Goal: Task Accomplishment & Management: Use online tool/utility

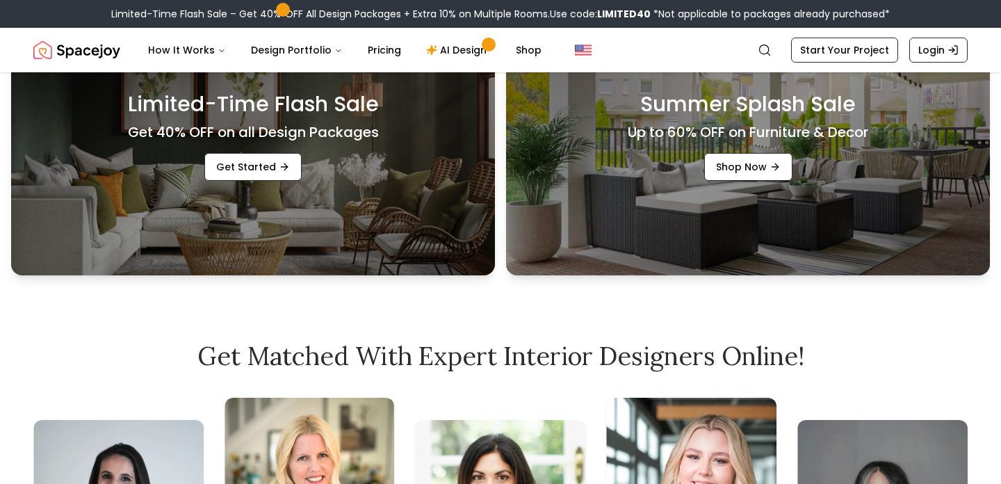
scroll to position [497, 0]
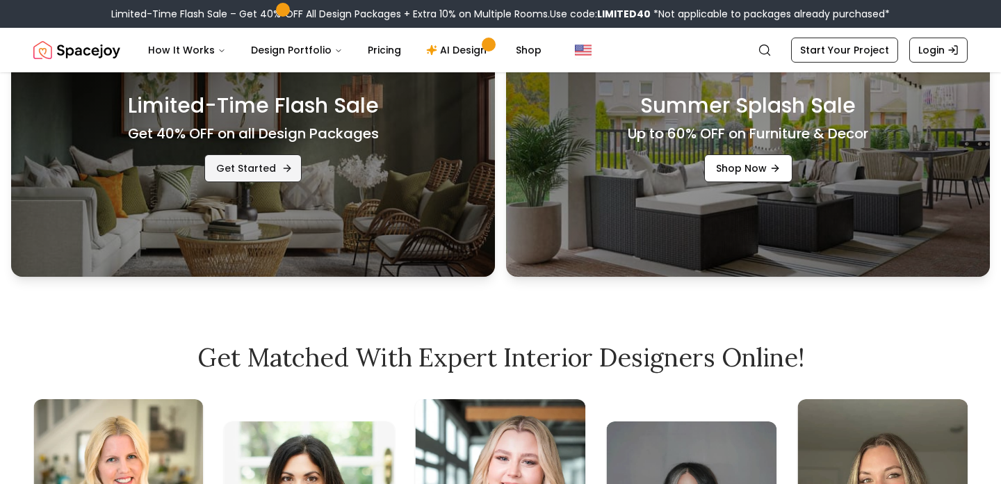
click at [243, 167] on link "Get Started" at bounding box center [252, 168] width 97 height 28
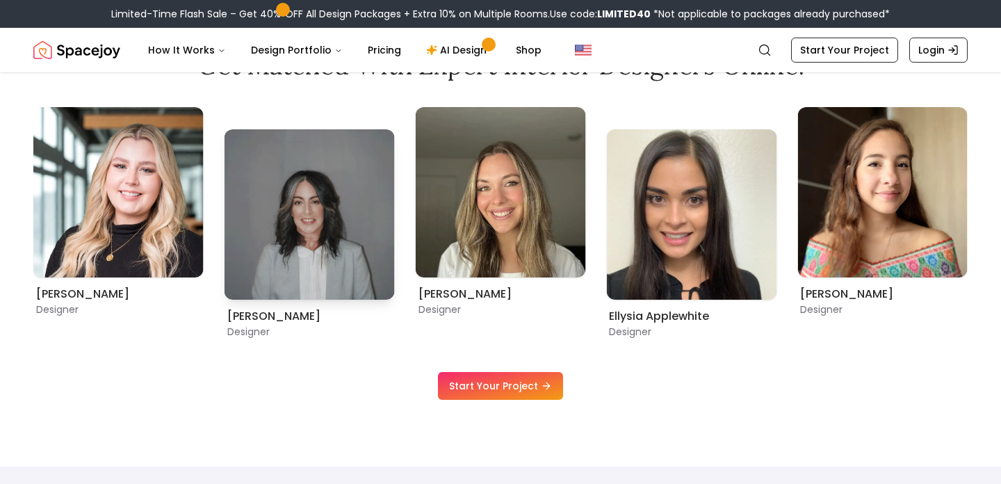
scroll to position [715, 0]
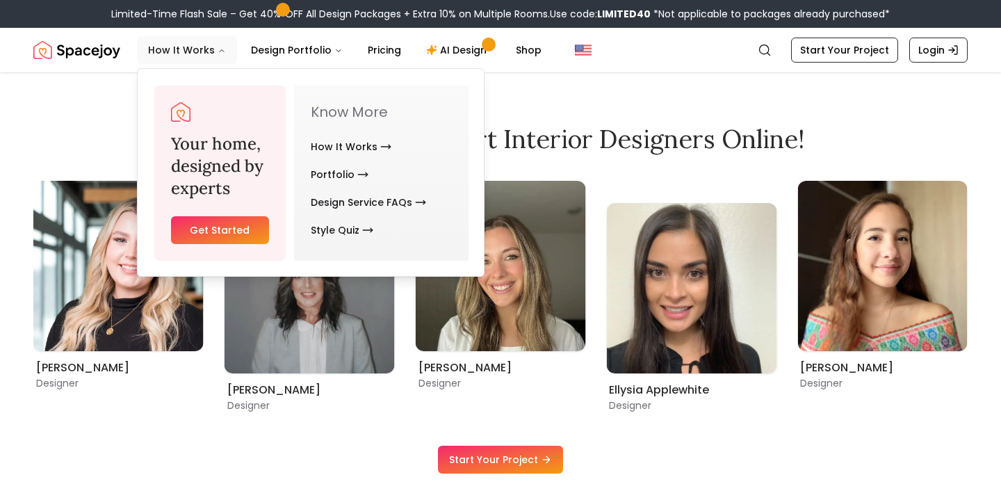
click at [188, 46] on button "How It Works" at bounding box center [187, 50] width 100 height 28
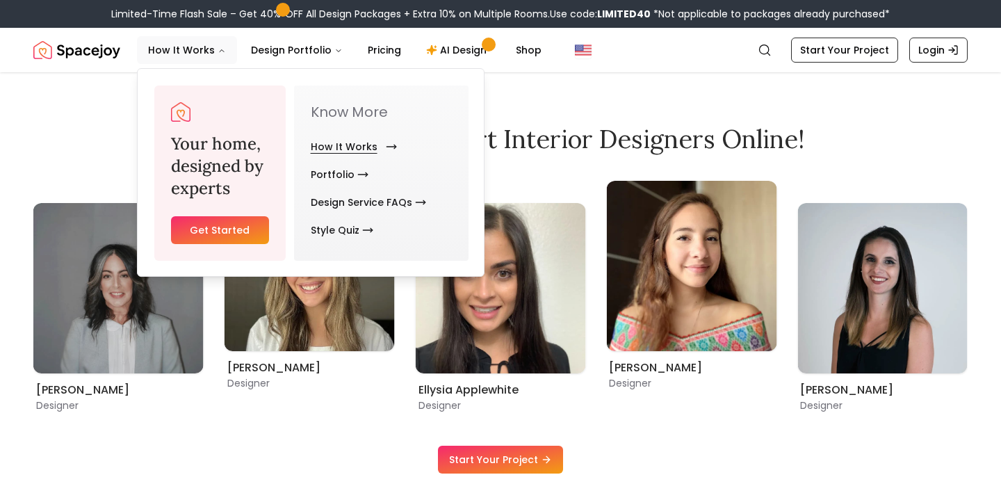
click at [329, 138] on link "How It Works" at bounding box center [351, 147] width 81 height 28
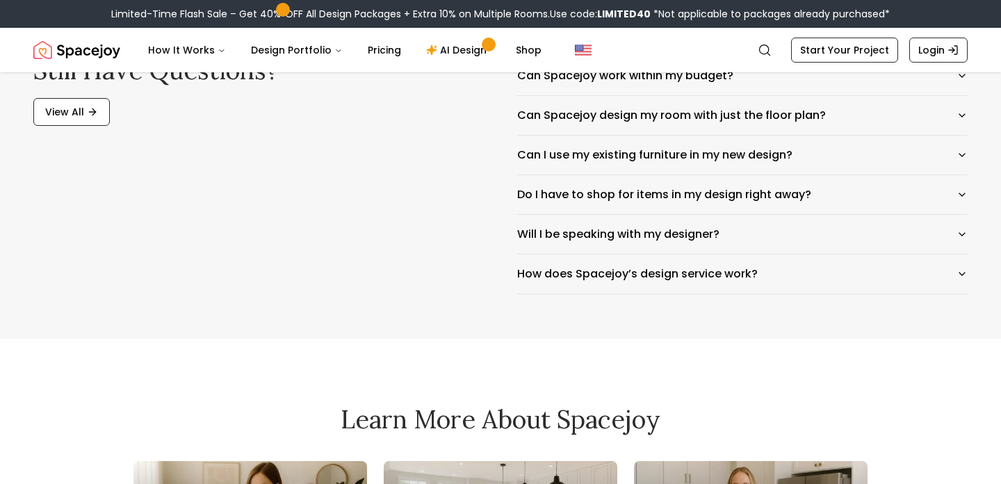
scroll to position [2579, 0]
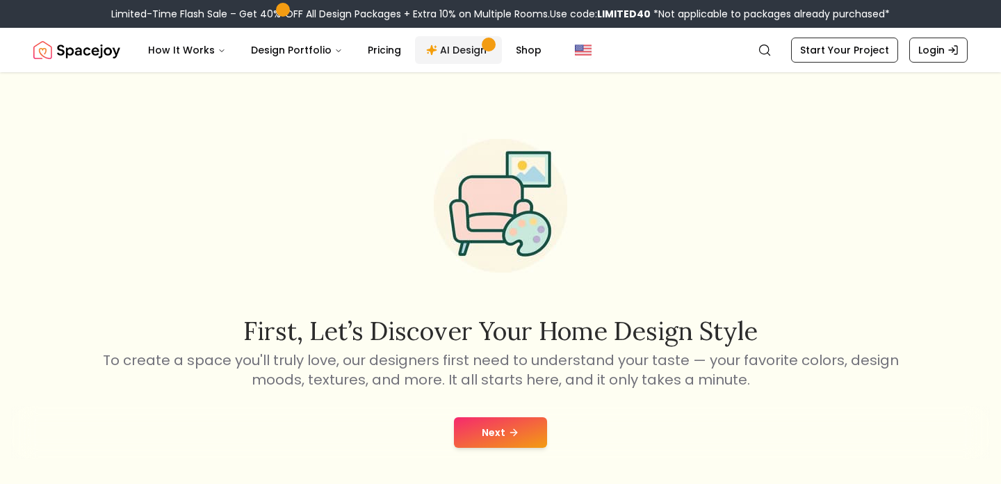
click at [442, 51] on link "AI Design" at bounding box center [458, 50] width 87 height 28
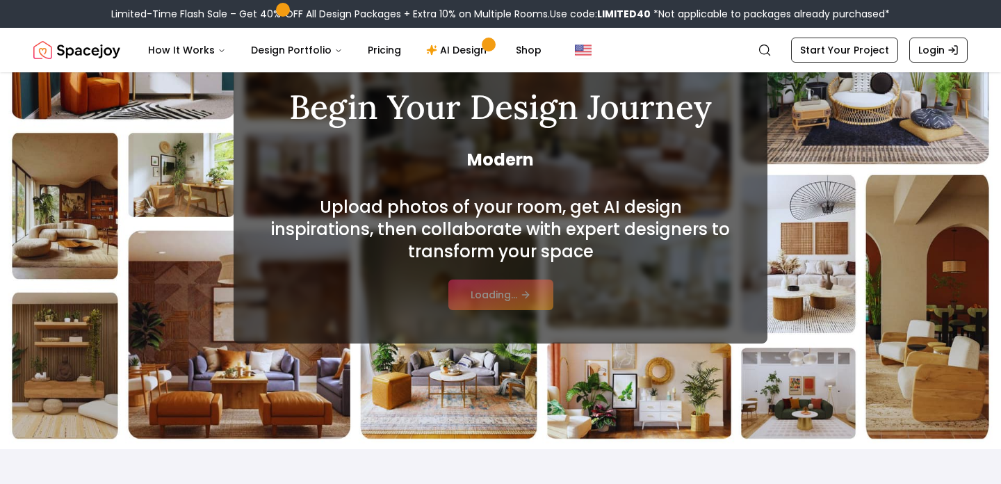
scroll to position [110, 0]
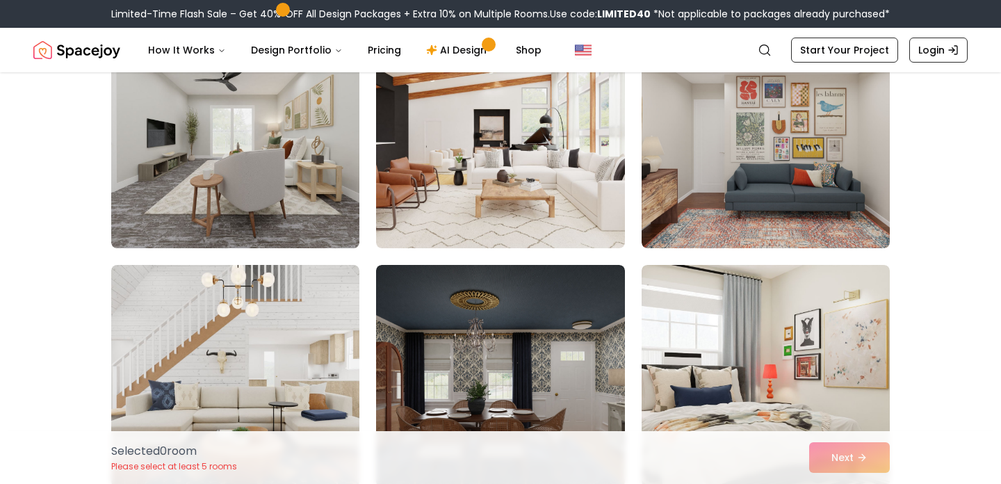
scroll to position [3465, 0]
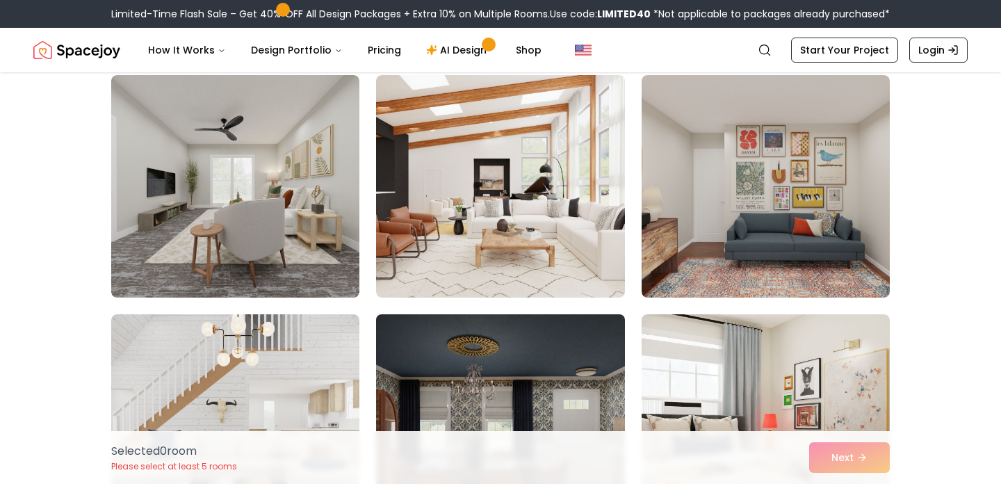
click at [474, 225] on img at bounding box center [500, 186] width 248 height 223
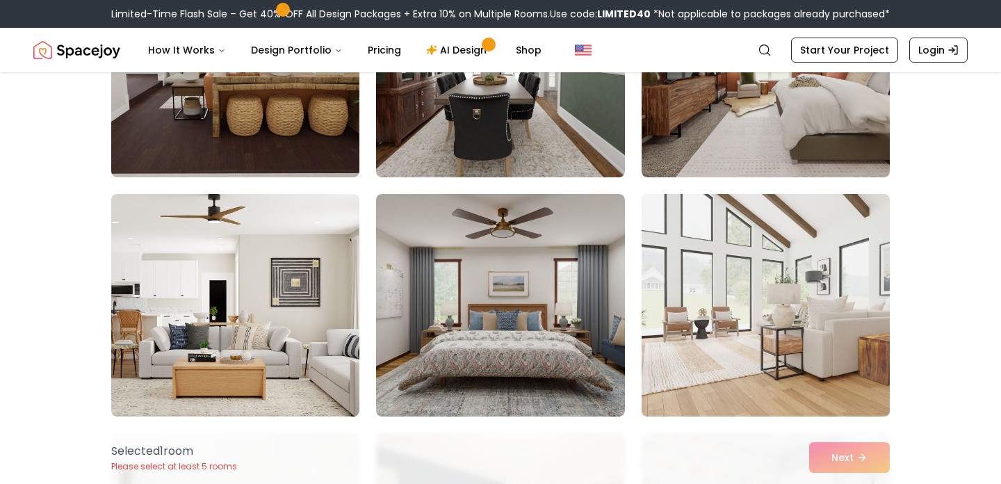
scroll to position [4096, 0]
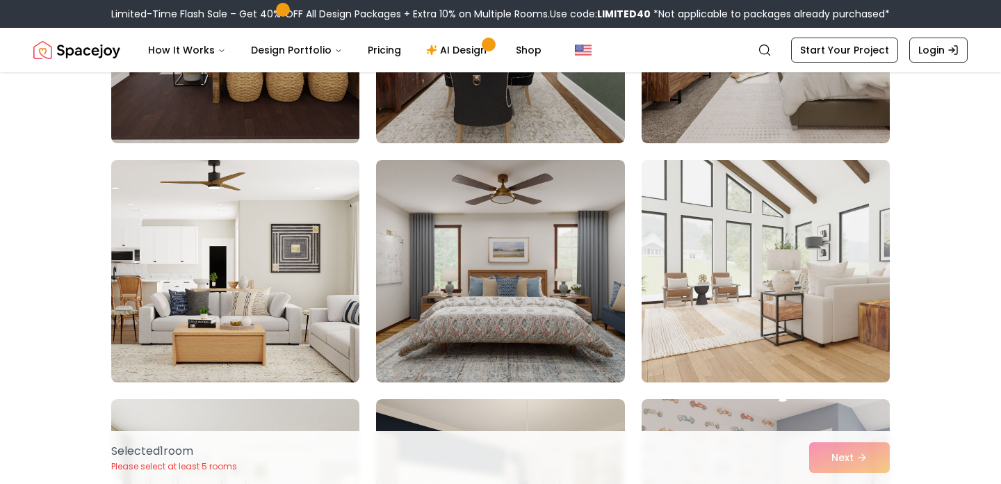
click at [771, 343] on img at bounding box center [766, 271] width 261 height 234
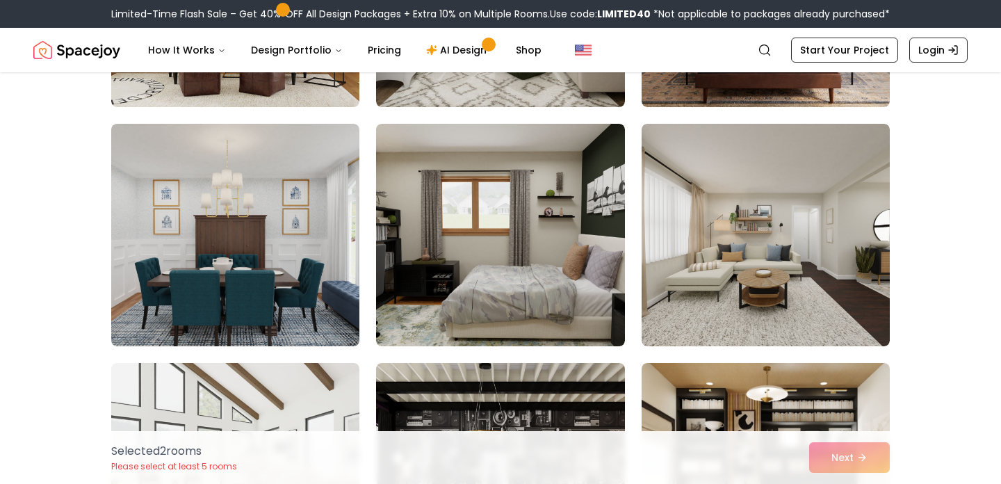
scroll to position [4851, 0]
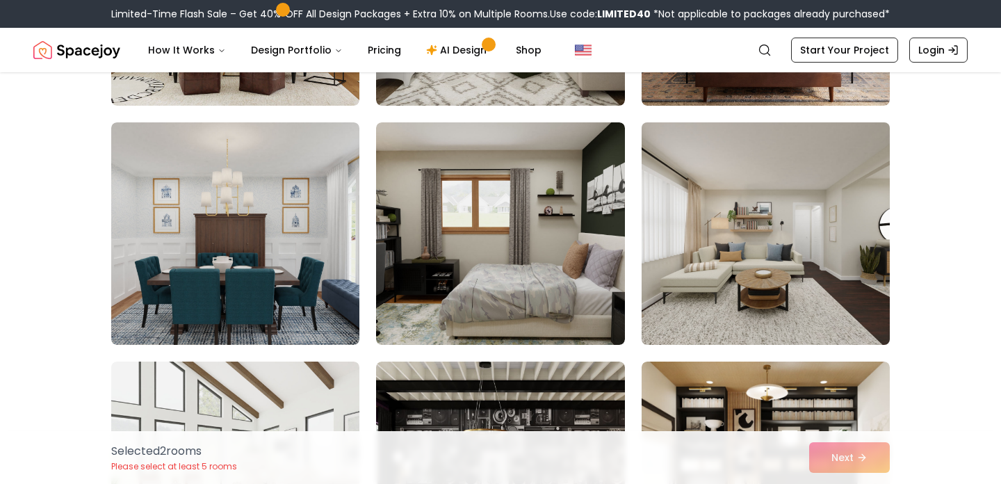
click at [751, 308] on img at bounding box center [766, 234] width 261 height 234
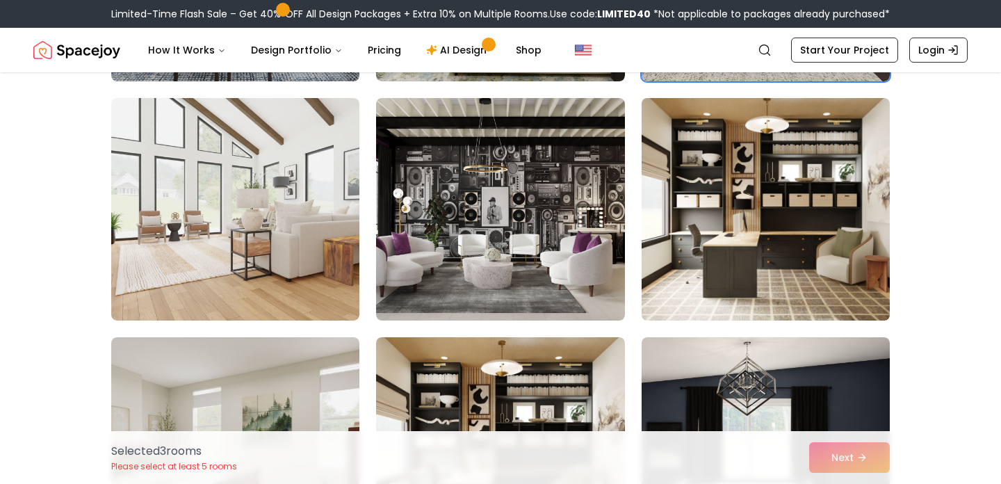
scroll to position [5115, 0]
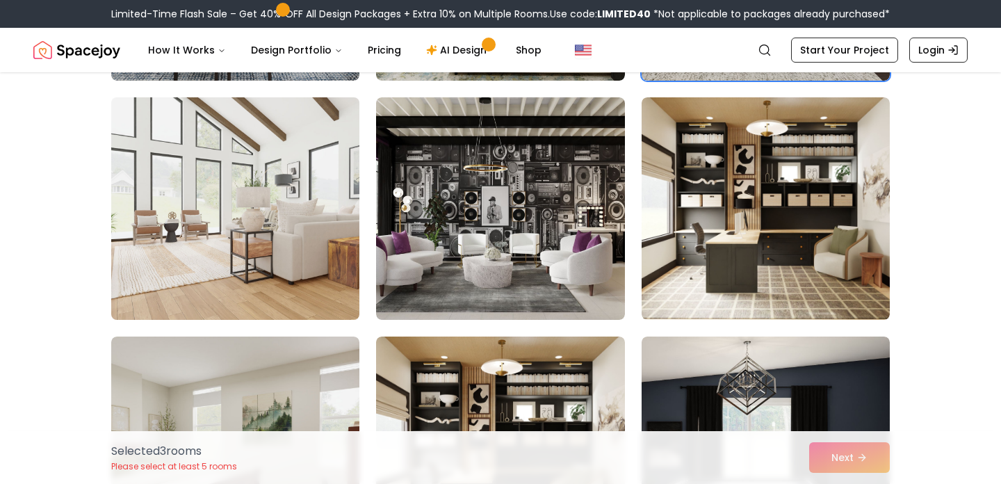
click at [211, 238] on img at bounding box center [235, 209] width 261 height 234
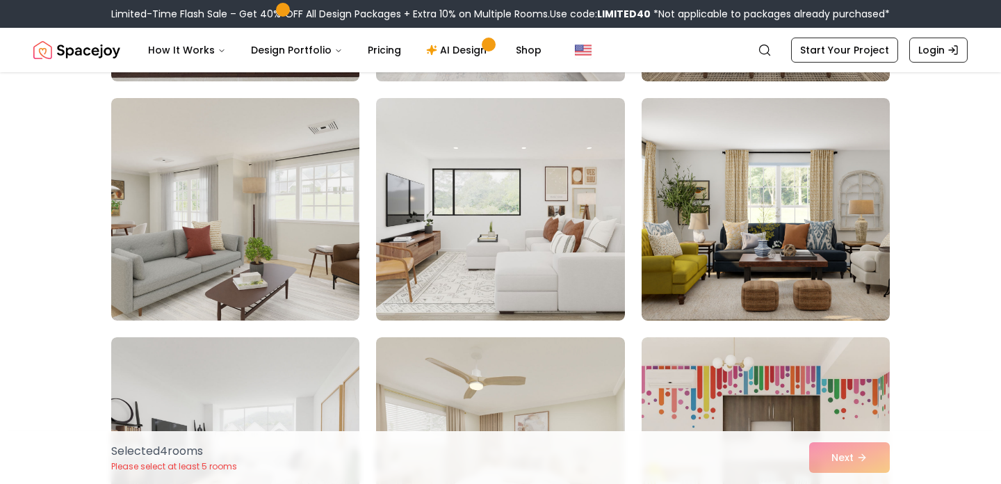
scroll to position [344, 0]
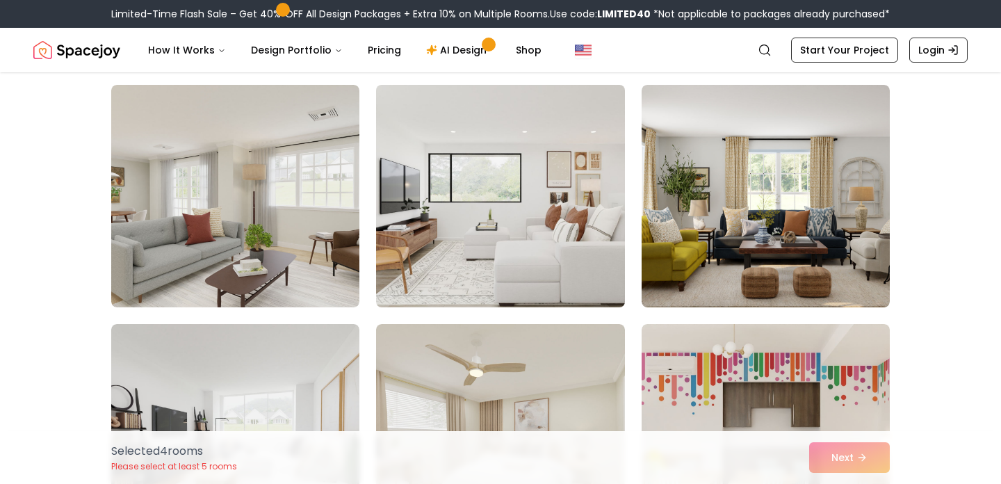
click at [531, 282] on img at bounding box center [500, 196] width 261 height 234
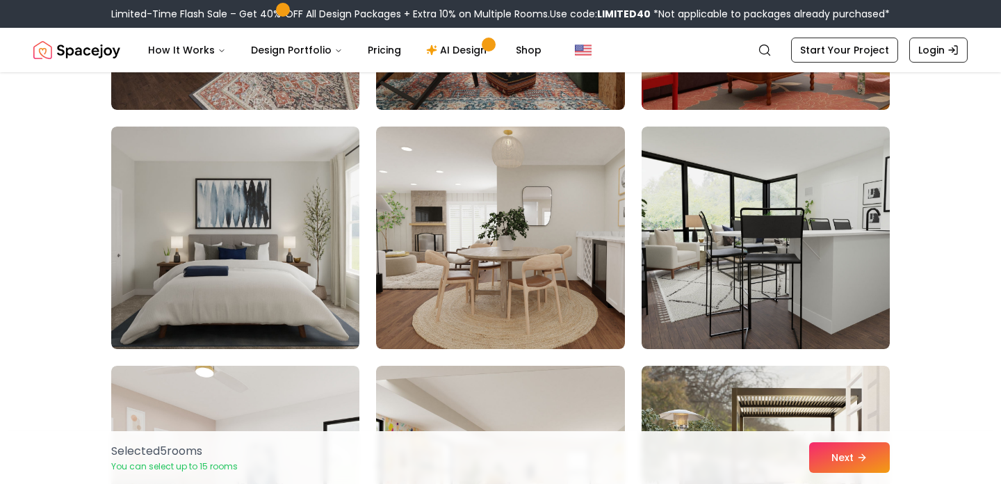
scroll to position [2229, 0]
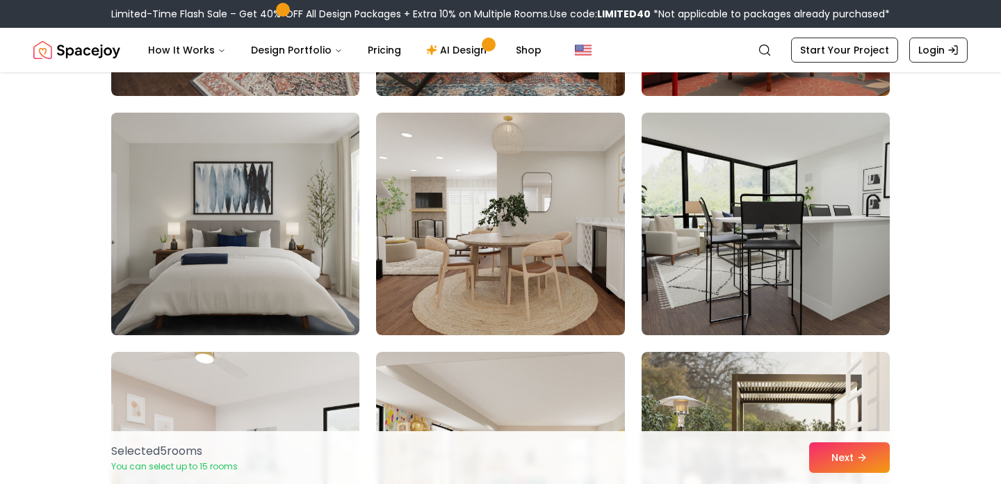
click at [300, 251] on img at bounding box center [235, 224] width 261 height 234
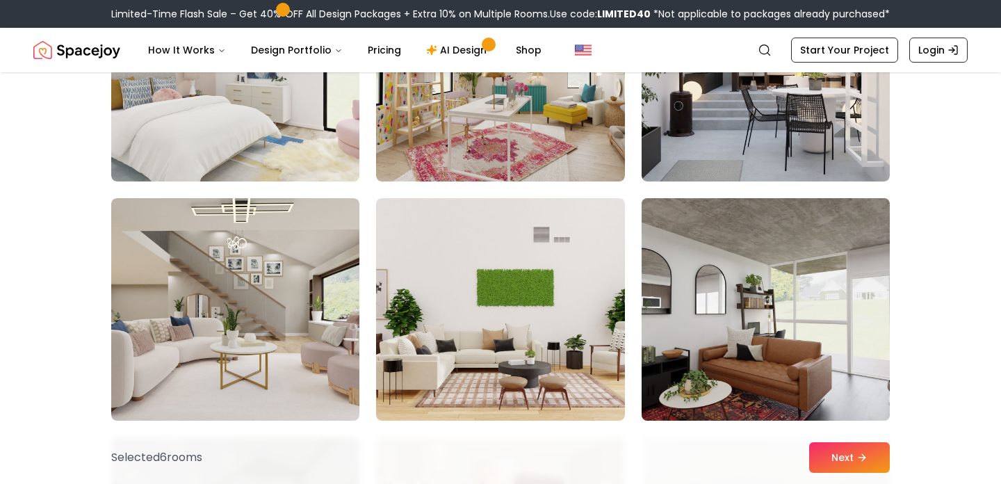
scroll to position [2682, 0]
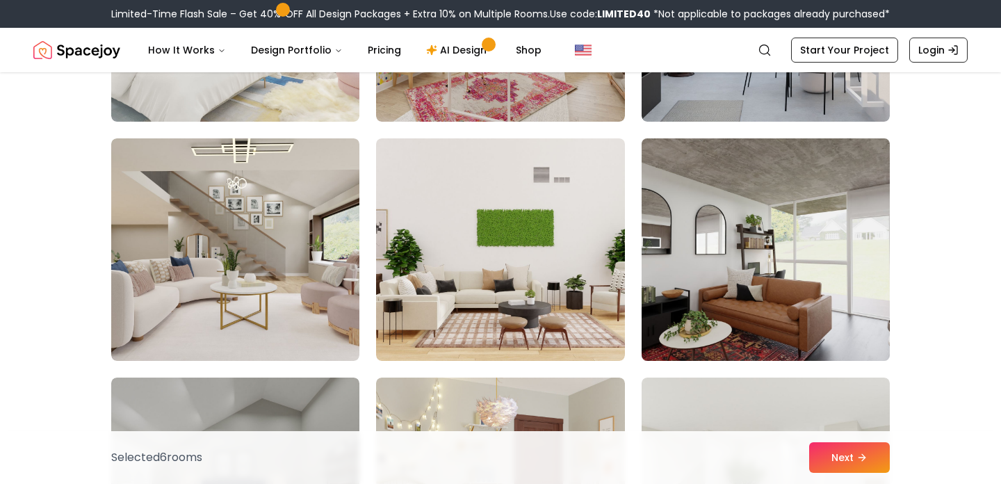
click at [850, 245] on img at bounding box center [766, 250] width 261 height 234
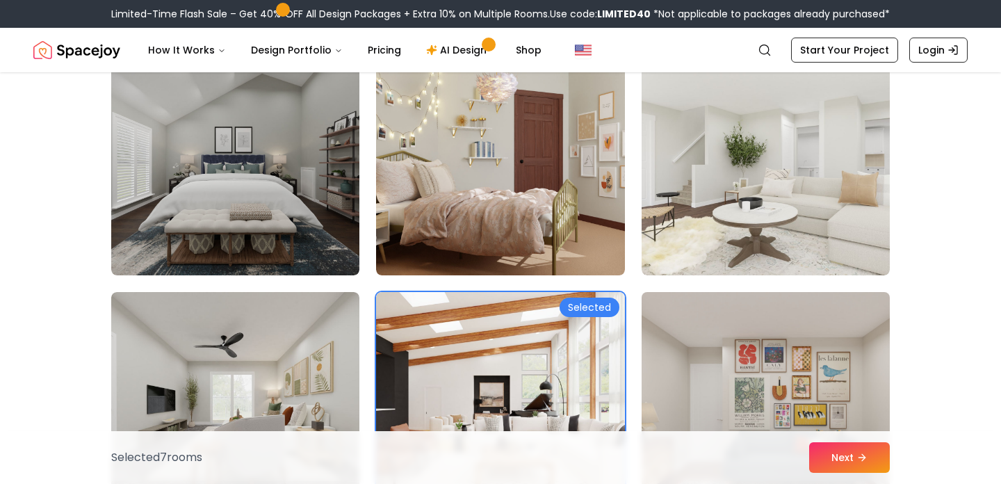
scroll to position [3006, 0]
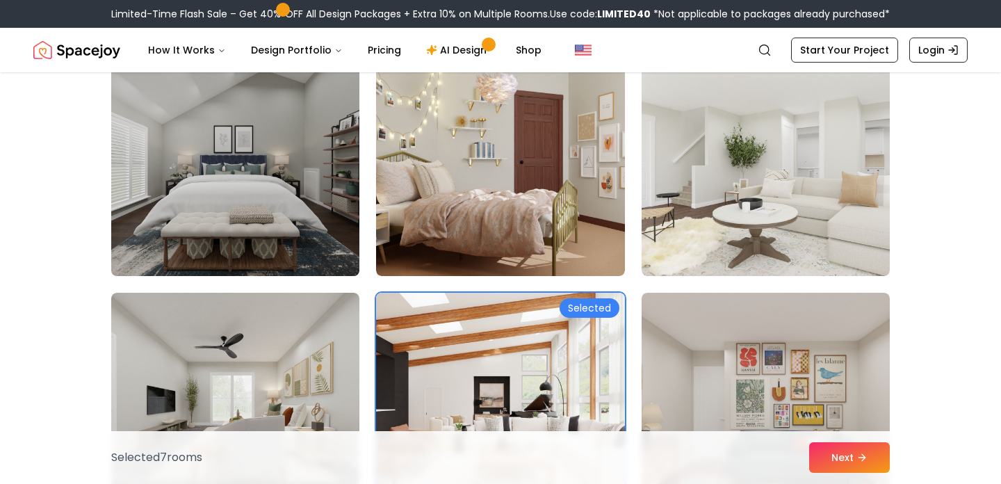
click at [285, 152] on img at bounding box center [235, 165] width 261 height 234
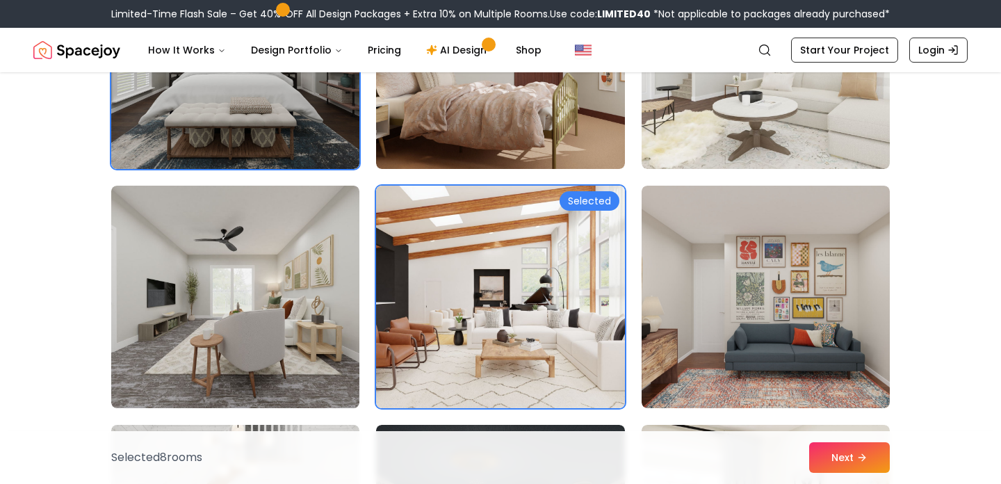
scroll to position [3245, 0]
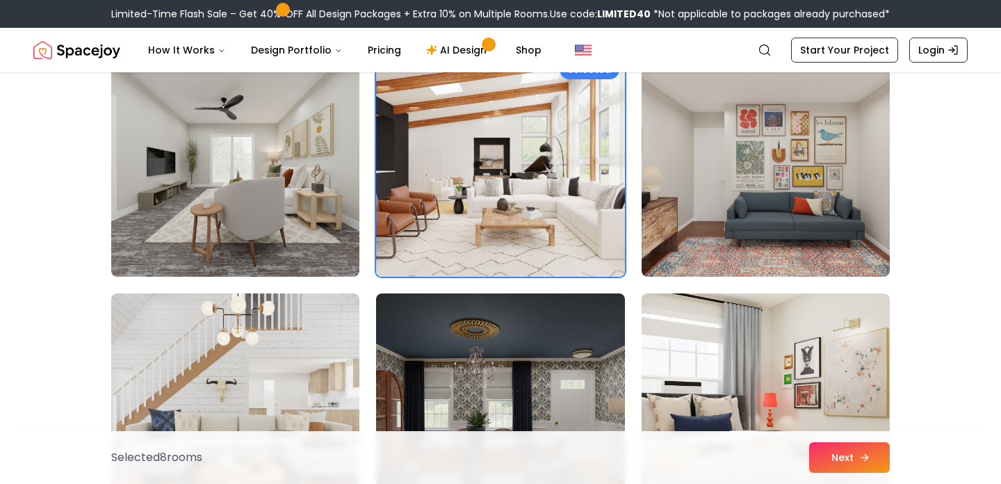
click at [842, 463] on button "Next" at bounding box center [849, 457] width 81 height 31
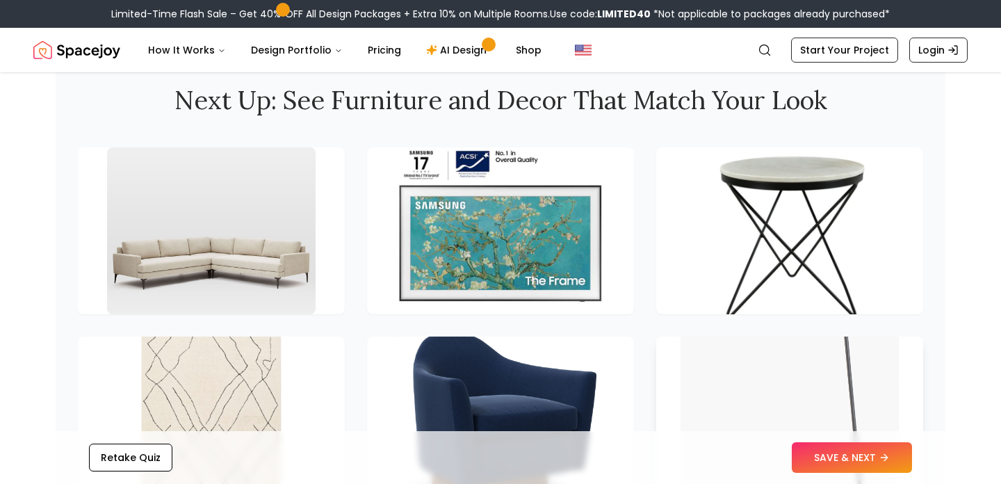
scroll to position [1878, 0]
click at [863, 457] on button "SAVE & NEXT" at bounding box center [852, 457] width 120 height 31
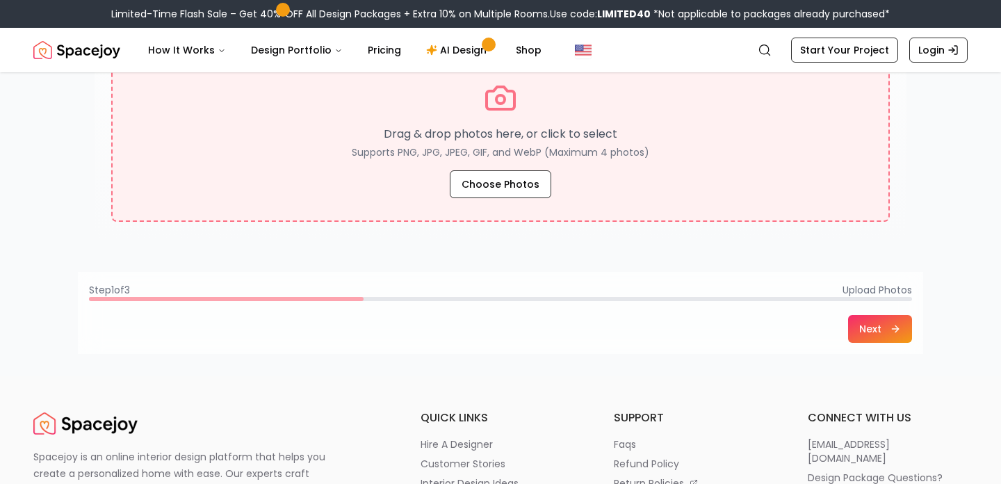
scroll to position [290, 0]
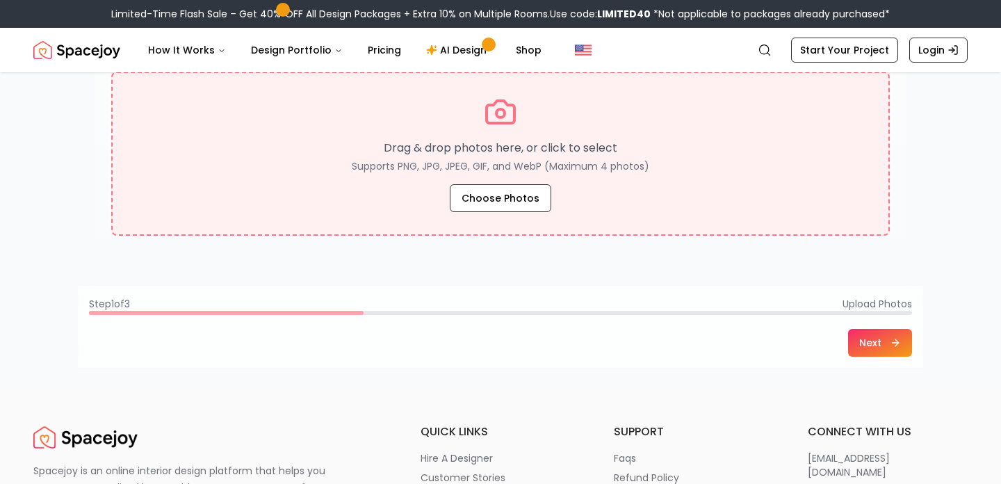
click at [682, 188] on div "Drag & drop photos here, or click to select Supports PNG, JPG, JPEG, GIF, and W…" at bounding box center [501, 153] width 732 height 117
